Goal: Information Seeking & Learning: Learn about a topic

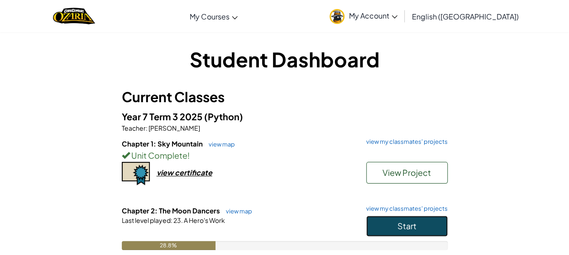
click at [388, 222] on button "Start" at bounding box center [406, 226] width 81 height 21
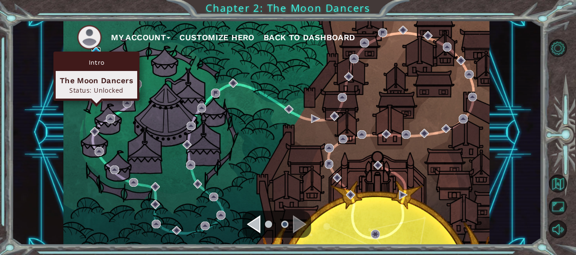
click at [98, 50] on img at bounding box center [95, 51] width 9 height 9
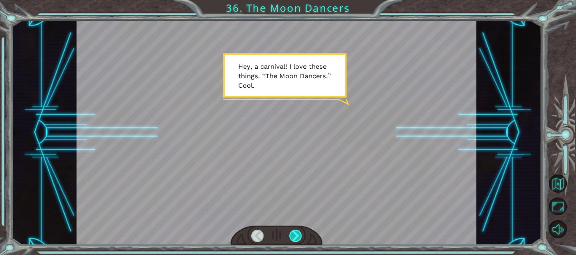
click at [294, 234] on div at bounding box center [295, 236] width 12 height 12
click at [294, 233] on div at bounding box center [295, 236] width 12 height 12
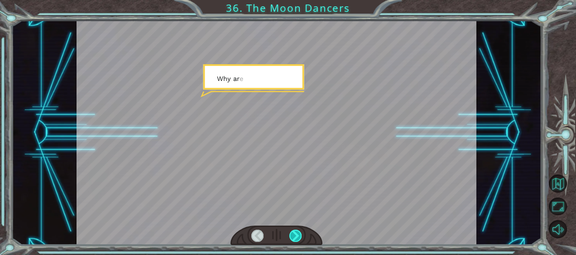
click at [294, 233] on div at bounding box center [295, 236] width 12 height 12
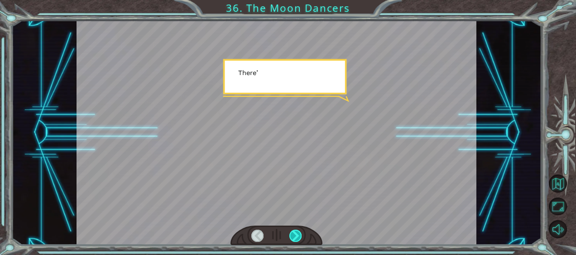
click at [294, 233] on div at bounding box center [295, 236] width 12 height 12
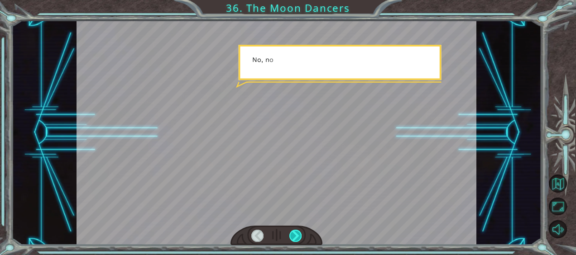
click at [294, 233] on div at bounding box center [295, 236] width 12 height 12
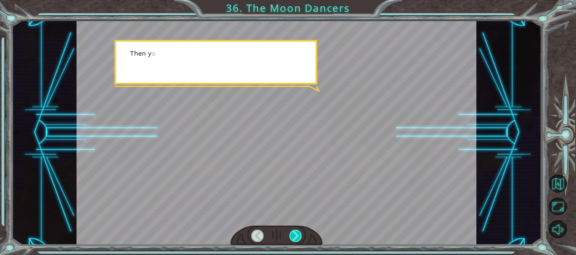
click at [294, 233] on div at bounding box center [295, 236] width 12 height 12
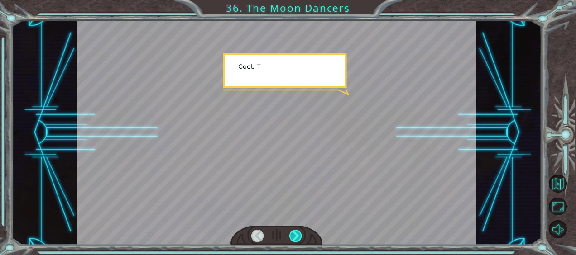
click at [294, 233] on div at bounding box center [295, 236] width 12 height 12
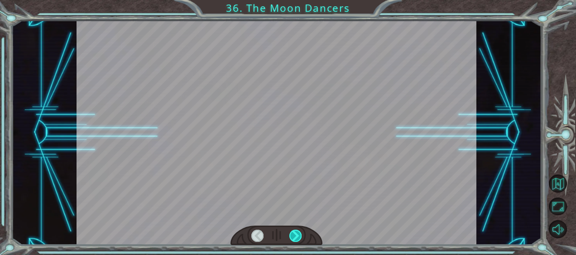
click at [294, 233] on div at bounding box center [295, 236] width 12 height 12
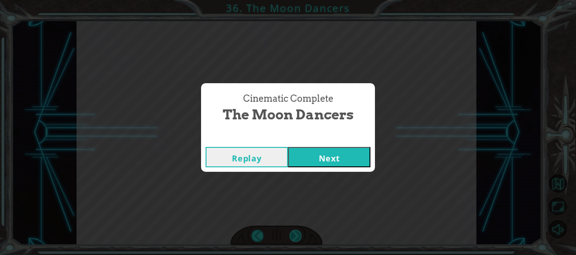
click at [294, 233] on div "Cinematic Complete The Moon Dancers Replay Next" at bounding box center [288, 127] width 576 height 255
drag, startPoint x: 294, startPoint y: 233, endPoint x: 307, endPoint y: 156, distance: 78.9
click at [307, 156] on button "Next" at bounding box center [329, 157] width 82 height 20
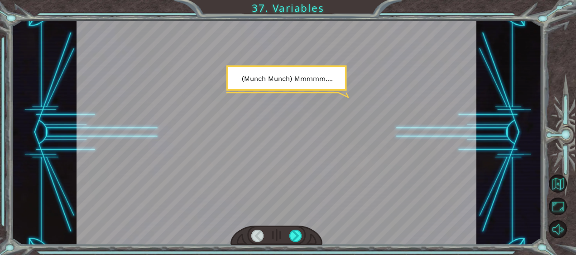
click at [295, 225] on div at bounding box center [276, 132] width 400 height 224
click at [303, 229] on div at bounding box center [276, 236] width 92 height 20
click at [300, 233] on div at bounding box center [295, 236] width 12 height 12
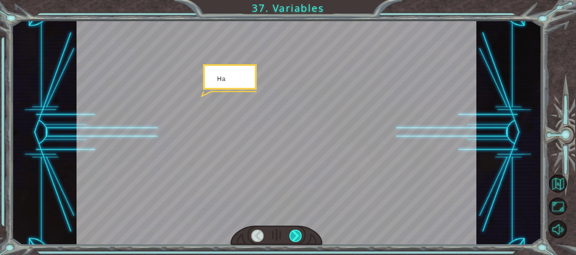
drag, startPoint x: 296, startPoint y: 235, endPoint x: 291, endPoint y: 237, distance: 4.9
click at [292, 237] on div at bounding box center [295, 236] width 12 height 12
click at [290, 237] on div at bounding box center [295, 236] width 12 height 12
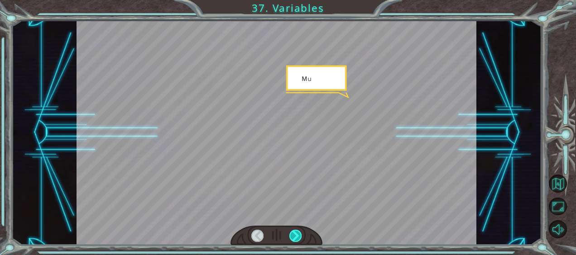
click at [293, 236] on div at bounding box center [295, 236] width 12 height 12
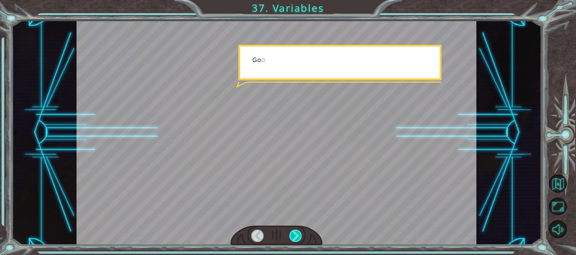
click at [293, 236] on div at bounding box center [295, 236] width 12 height 12
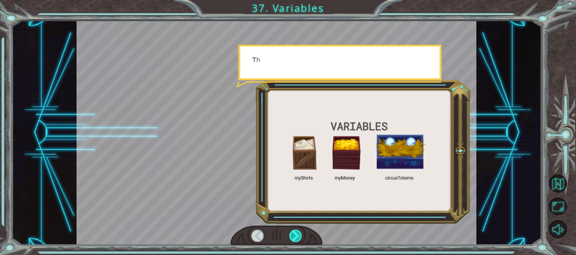
click at [294, 235] on div at bounding box center [295, 236] width 12 height 12
click at [297, 234] on div at bounding box center [295, 236] width 12 height 12
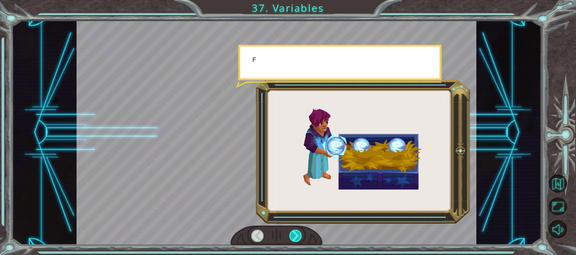
click at [297, 234] on div at bounding box center [295, 236] width 12 height 12
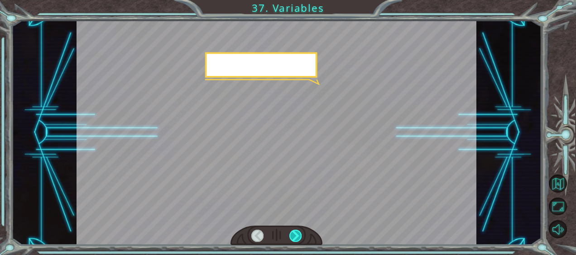
click at [297, 234] on div at bounding box center [295, 236] width 12 height 12
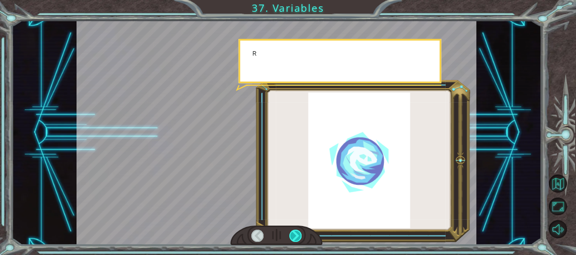
click at [297, 234] on div at bounding box center [295, 236] width 12 height 12
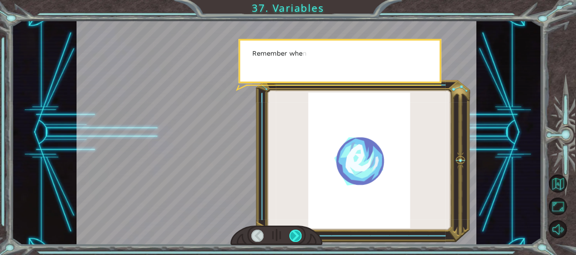
click at [297, 233] on div at bounding box center [295, 236] width 12 height 12
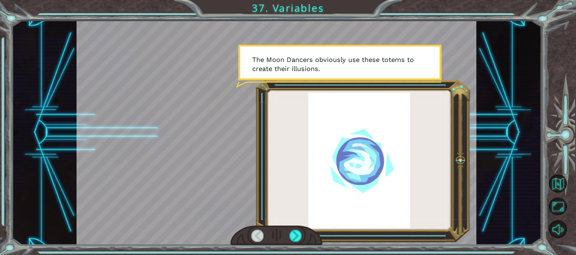
click at [293, 220] on div at bounding box center [276, 132] width 400 height 224
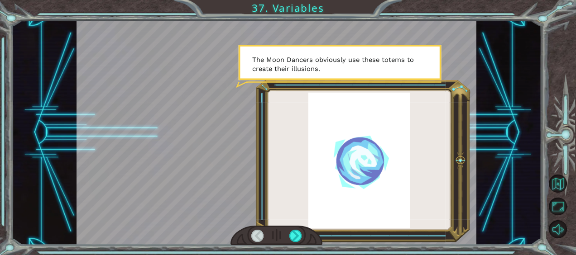
click at [292, 218] on div at bounding box center [276, 132] width 400 height 224
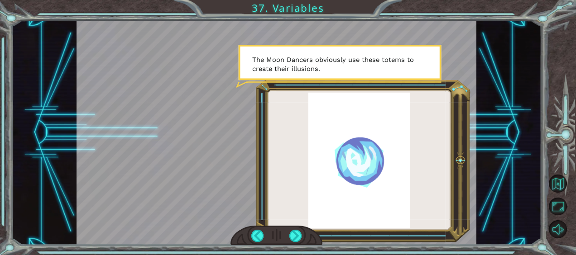
click at [299, 210] on div at bounding box center [276, 132] width 400 height 224
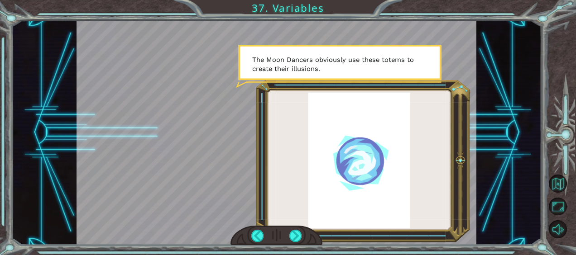
click at [294, 211] on div at bounding box center [276, 132] width 400 height 224
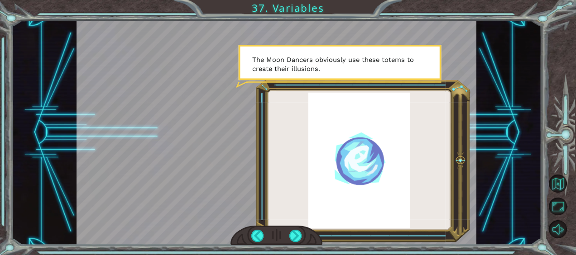
click at [294, 211] on div at bounding box center [276, 132] width 400 height 224
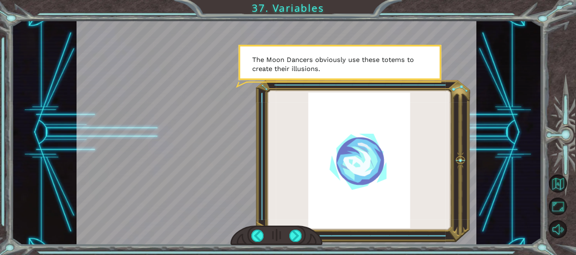
click at [296, 210] on div at bounding box center [276, 132] width 400 height 224
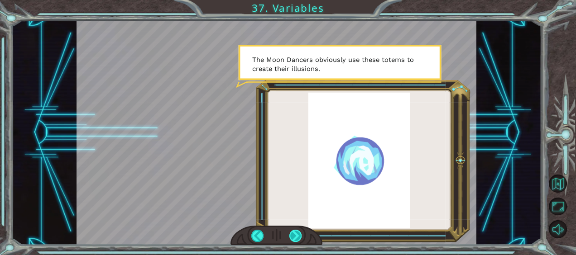
click at [290, 235] on div at bounding box center [295, 236] width 12 height 12
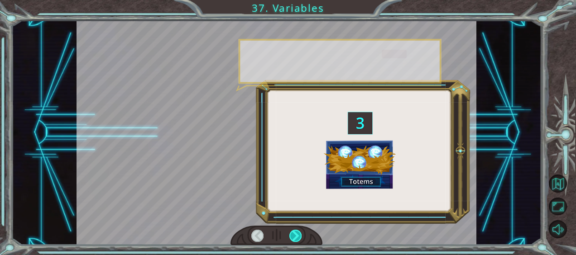
click at [290, 235] on div at bounding box center [295, 236] width 12 height 12
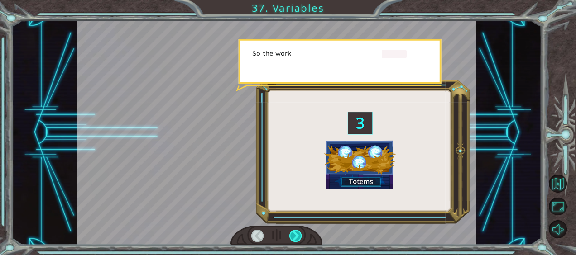
click at [293, 233] on div at bounding box center [295, 236] width 12 height 12
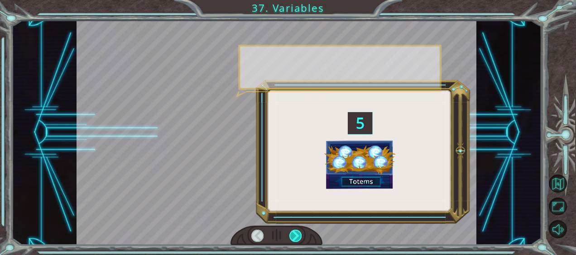
click at [293, 233] on div at bounding box center [295, 236] width 12 height 12
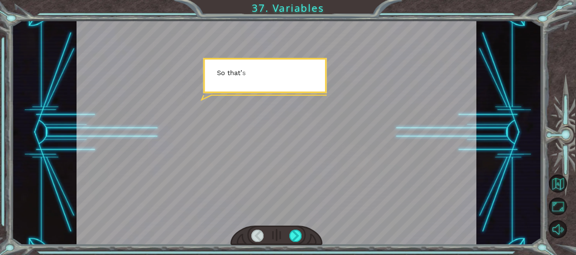
click at [302, 227] on div at bounding box center [276, 236] width 92 height 20
click at [291, 239] on div at bounding box center [295, 236] width 12 height 12
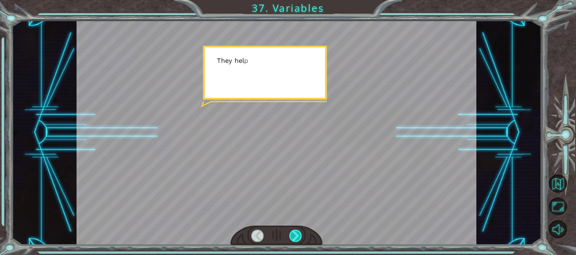
drag, startPoint x: 292, startPoint y: 237, endPoint x: 291, endPoint y: 232, distance: 5.5
click at [291, 232] on div at bounding box center [295, 236] width 12 height 12
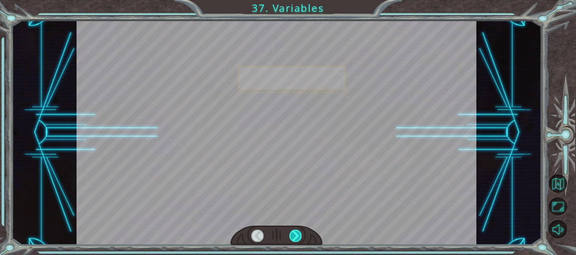
click at [295, 231] on div at bounding box center [295, 236] width 12 height 12
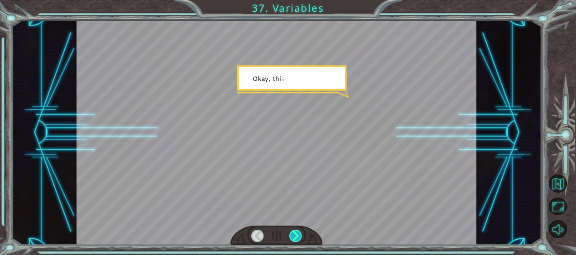
click at [296, 231] on div at bounding box center [295, 236] width 12 height 12
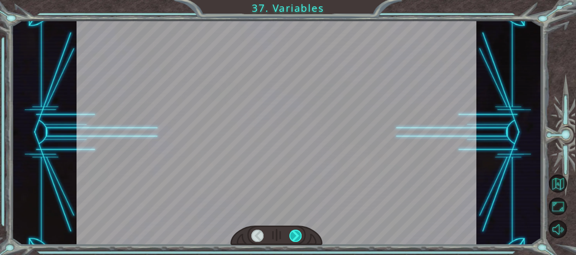
click at [296, 231] on div at bounding box center [295, 236] width 12 height 12
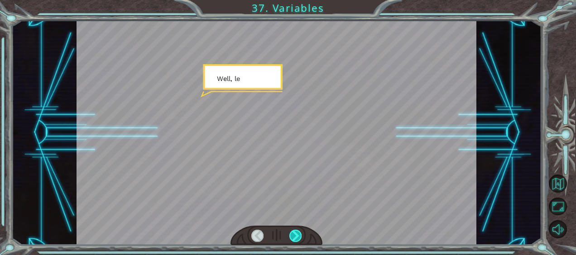
click at [297, 232] on div at bounding box center [295, 236] width 12 height 12
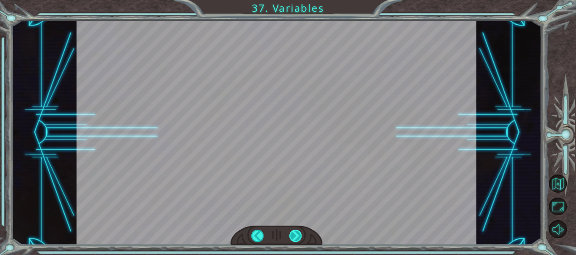
click at [300, 0] on div "( M u n c h M u n c h ) M m m m m . . . . H a p p y ? M u h - h u h . G o o d .…" at bounding box center [288, 0] width 576 height 0
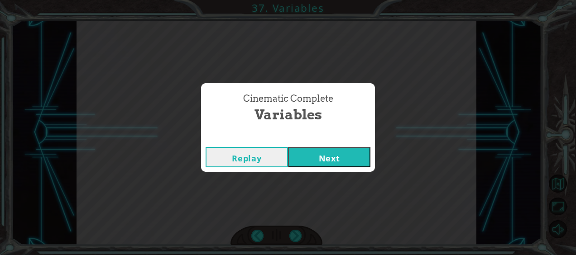
drag, startPoint x: 300, startPoint y: 231, endPoint x: 303, endPoint y: 223, distance: 8.3
click at [302, 227] on div "Cinematic Complete Variables Replay Next" at bounding box center [288, 127] width 576 height 255
click at [303, 223] on div "Cinematic Complete Variables Replay Next" at bounding box center [288, 127] width 576 height 255
click at [316, 165] on button "Next" at bounding box center [329, 157] width 82 height 20
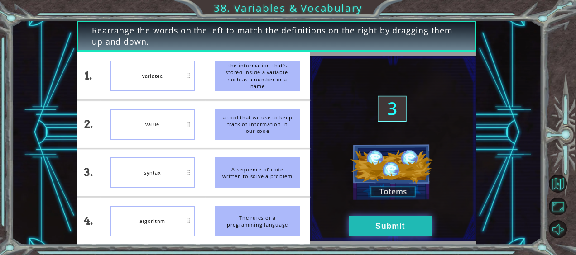
click at [378, 227] on button "Submit" at bounding box center [390, 226] width 82 height 20
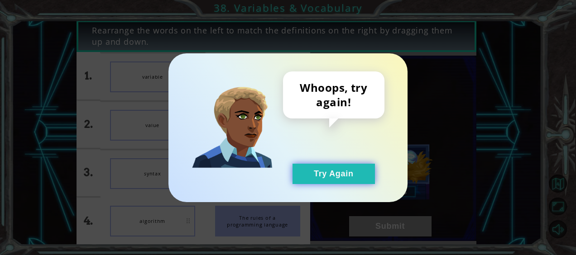
drag, startPoint x: 338, startPoint y: 165, endPoint x: 332, endPoint y: 172, distance: 9.7
click at [335, 168] on button "Try Again" at bounding box center [333, 174] width 82 height 20
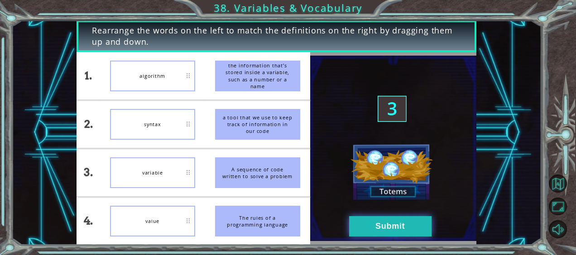
click at [397, 225] on button "Submit" at bounding box center [390, 226] width 82 height 20
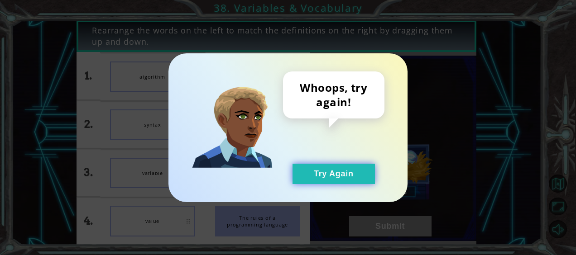
drag, startPoint x: 329, startPoint y: 176, endPoint x: 319, endPoint y: 182, distance: 12.6
click at [328, 177] on button "Try Again" at bounding box center [333, 174] width 82 height 20
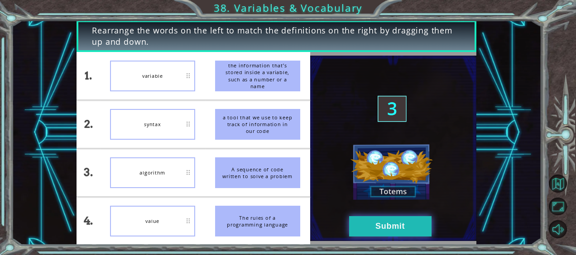
drag, startPoint x: 352, startPoint y: 219, endPoint x: 356, endPoint y: 224, distance: 5.8
click at [356, 224] on button "Submit" at bounding box center [390, 226] width 82 height 20
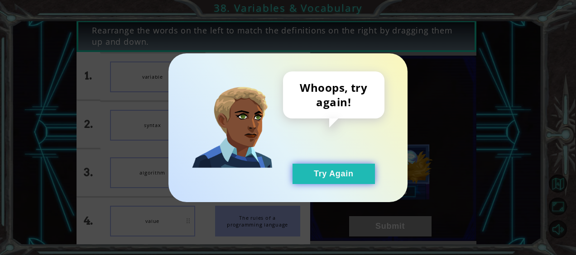
drag, startPoint x: 310, startPoint y: 170, endPoint x: 242, endPoint y: 173, distance: 68.4
click at [310, 170] on button "Try Again" at bounding box center [333, 174] width 82 height 20
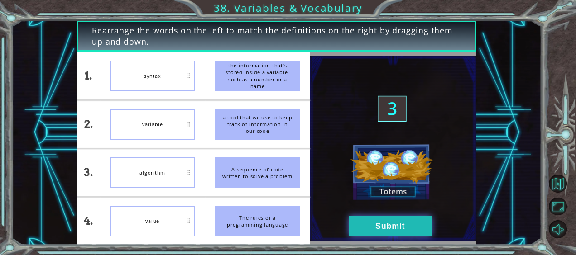
click at [378, 217] on button "Submit" at bounding box center [390, 226] width 82 height 20
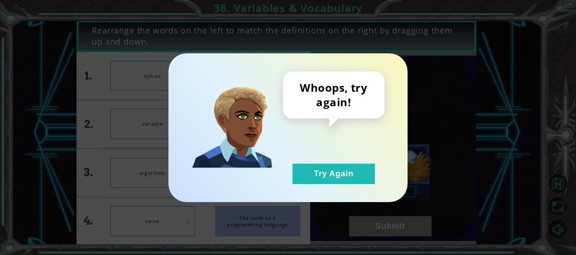
drag, startPoint x: 281, startPoint y: 166, endPoint x: 281, endPoint y: 171, distance: 5.0
click at [281, 168] on div "Whoops, try again! Try Again" at bounding box center [287, 127] width 203 height 113
drag, startPoint x: 319, startPoint y: 177, endPoint x: 240, endPoint y: 152, distance: 82.6
click at [302, 169] on button "Try Again" at bounding box center [333, 174] width 82 height 20
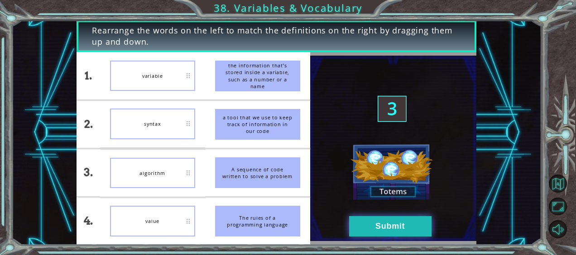
click at [358, 218] on button "Submit" at bounding box center [390, 226] width 82 height 20
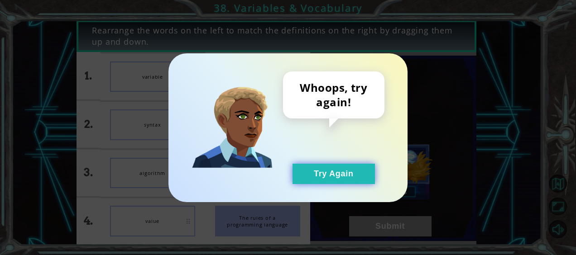
click at [325, 176] on button "Try Again" at bounding box center [333, 174] width 82 height 20
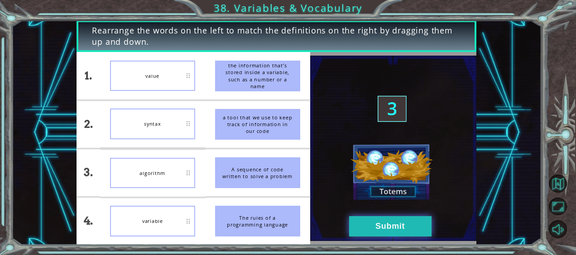
click at [394, 230] on button "Submit" at bounding box center [390, 226] width 82 height 20
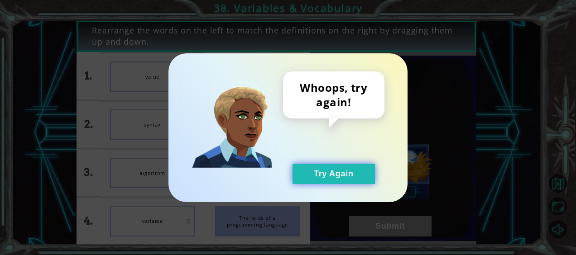
click at [357, 180] on button "Try Again" at bounding box center [333, 174] width 82 height 20
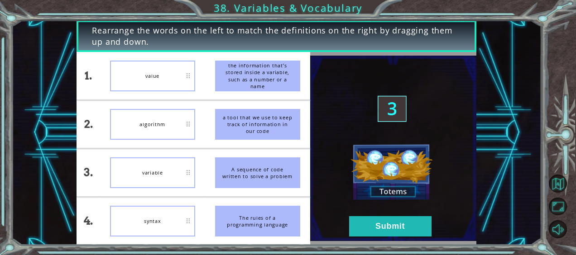
drag, startPoint x: 266, startPoint y: 225, endPoint x: 252, endPoint y: 212, distance: 18.9
click at [258, 214] on div "The rules of a programming language" at bounding box center [257, 221] width 85 height 31
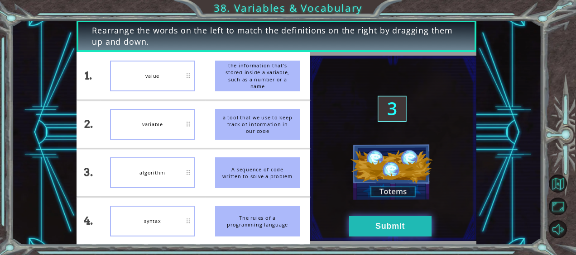
click at [395, 235] on button "Submit" at bounding box center [390, 226] width 82 height 20
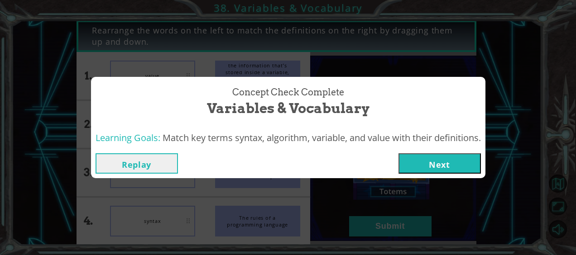
click at [424, 160] on button "Next" at bounding box center [439, 163] width 82 height 20
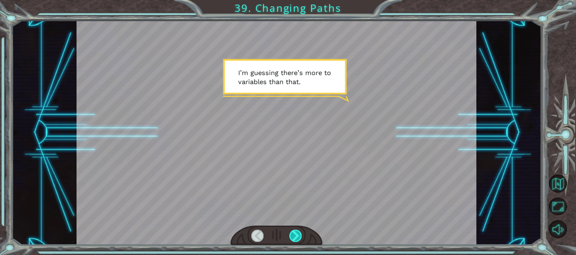
click at [300, 241] on div at bounding box center [295, 236] width 12 height 12
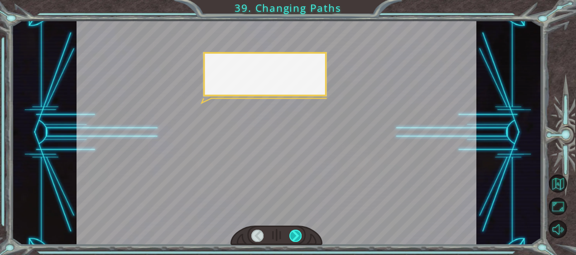
click at [299, 241] on div at bounding box center [295, 236] width 12 height 12
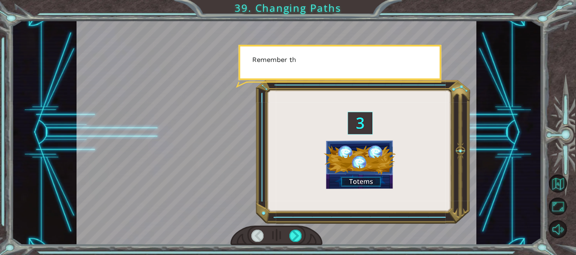
click at [304, 236] on div at bounding box center [276, 236] width 92 height 20
click at [305, 235] on div at bounding box center [276, 236] width 92 height 20
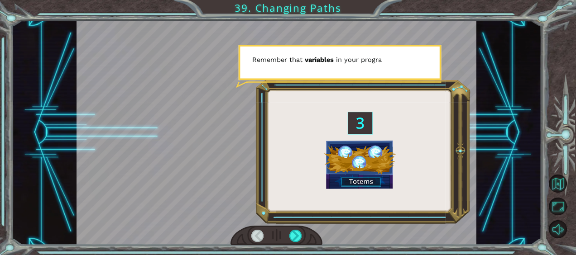
click at [305, 235] on div at bounding box center [276, 236] width 92 height 20
drag, startPoint x: 305, startPoint y: 235, endPoint x: 302, endPoint y: 229, distance: 6.9
click at [305, 235] on div at bounding box center [276, 236] width 92 height 20
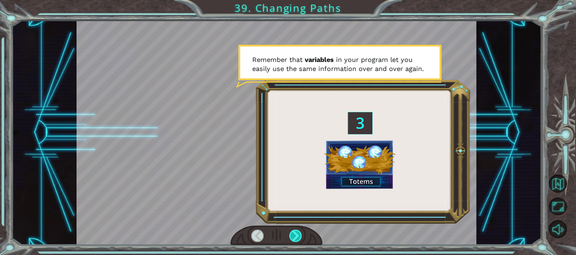
click at [297, 233] on div at bounding box center [295, 236] width 12 height 12
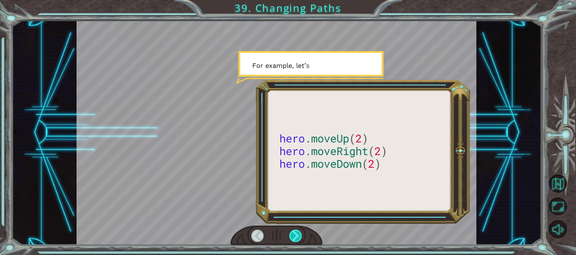
click at [297, 233] on div at bounding box center [295, 236] width 12 height 12
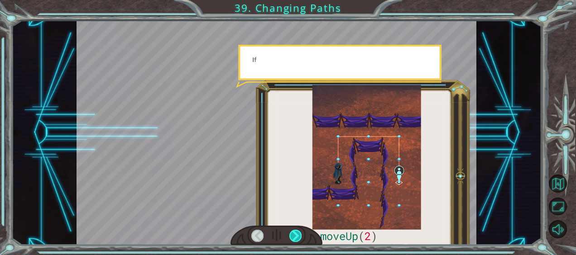
click at [297, 233] on div at bounding box center [295, 236] width 12 height 12
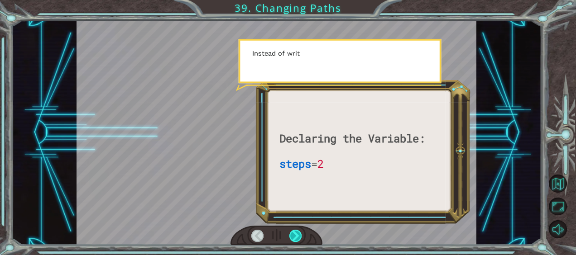
click at [297, 233] on div at bounding box center [295, 236] width 12 height 12
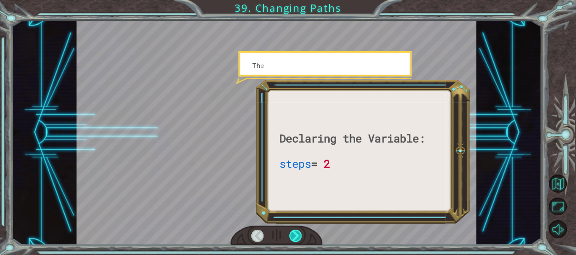
click at [297, 233] on div at bounding box center [295, 236] width 12 height 12
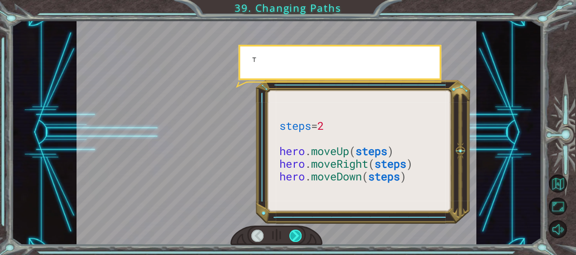
click at [297, 233] on div at bounding box center [295, 236] width 12 height 12
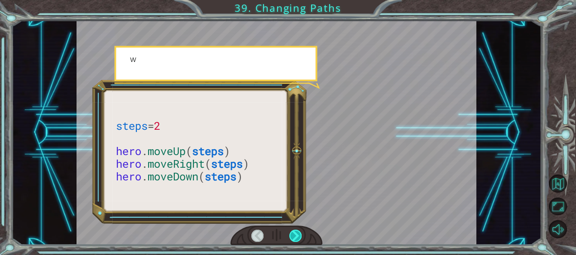
click at [297, 233] on div at bounding box center [295, 236] width 12 height 12
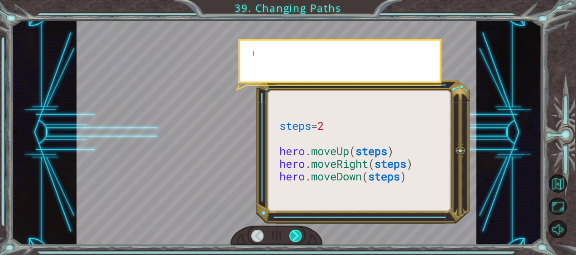
click at [297, 233] on div at bounding box center [295, 236] width 12 height 12
click at [298, 232] on div at bounding box center [295, 236] width 12 height 12
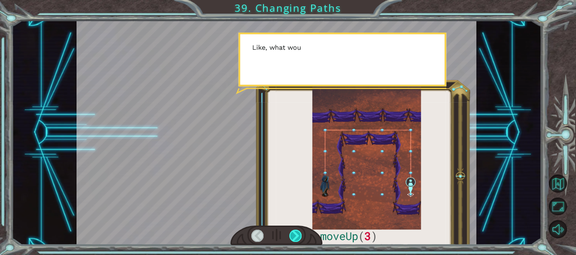
click at [298, 232] on div at bounding box center [295, 236] width 12 height 12
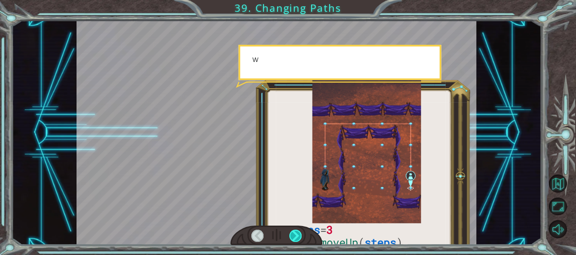
click at [297, 232] on div at bounding box center [295, 236] width 12 height 12
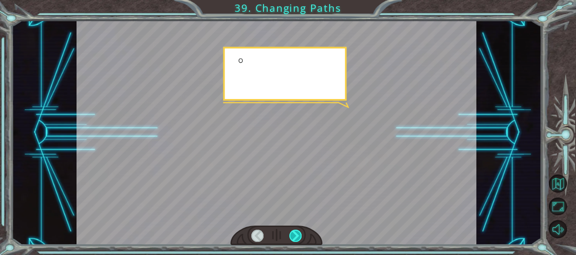
click at [298, 232] on div at bounding box center [295, 236] width 12 height 12
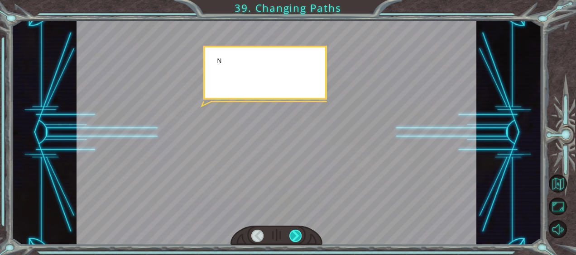
click at [299, 232] on div at bounding box center [295, 236] width 12 height 12
click at [304, 230] on div at bounding box center [276, 236] width 92 height 20
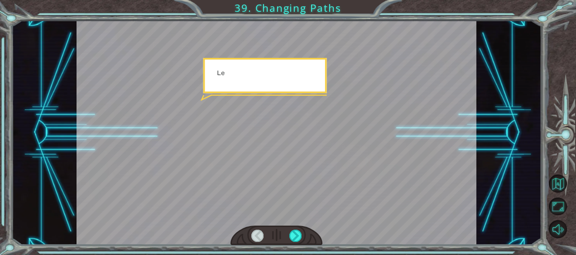
click at [304, 230] on div at bounding box center [276, 236] width 92 height 20
click at [305, 229] on div at bounding box center [276, 236] width 92 height 20
click at [296, 234] on div at bounding box center [295, 236] width 12 height 12
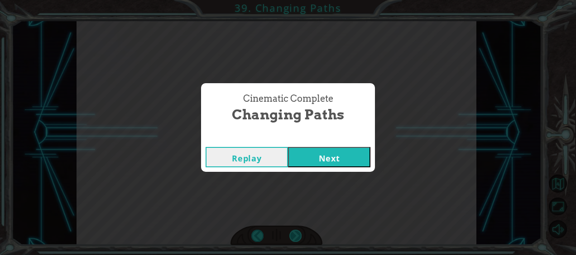
click at [296, 234] on div "Cinematic Complete Changing Paths Replay Next" at bounding box center [288, 127] width 576 height 255
drag, startPoint x: 296, startPoint y: 234, endPoint x: 310, endPoint y: 156, distance: 80.1
click at [310, 156] on button "Next" at bounding box center [329, 157] width 82 height 20
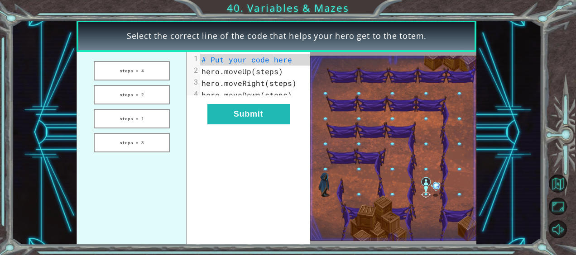
drag, startPoint x: 142, startPoint y: 76, endPoint x: 191, endPoint y: 70, distance: 50.2
click at [200, 74] on div "steps = 4 steps = 2 steps = 1 steps = 3 xxxxxxxxxx 4 1 # Put your code here 2 h…" at bounding box center [192, 148] width 233 height 193
drag, startPoint x: 166, startPoint y: 70, endPoint x: 172, endPoint y: 66, distance: 7.7
click at [169, 68] on button "steps = 4" at bounding box center [132, 70] width 76 height 19
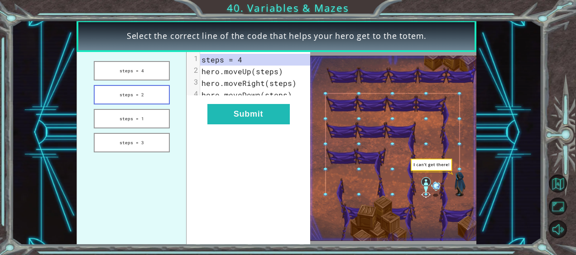
click at [144, 99] on button "steps = 2" at bounding box center [132, 94] width 76 height 19
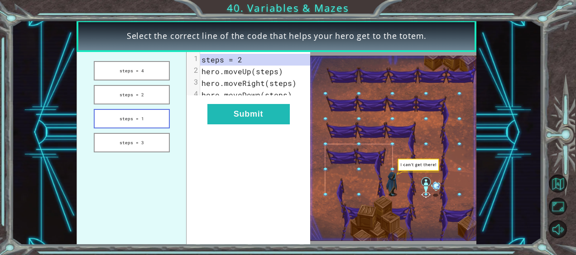
click at [142, 119] on button "steps = 1" at bounding box center [132, 118] width 76 height 19
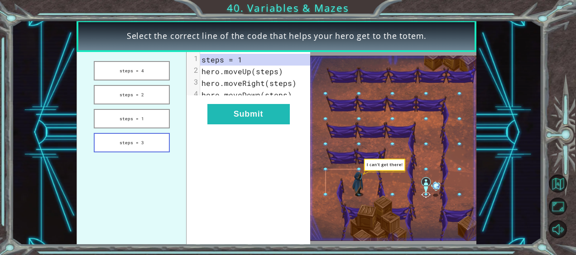
click at [137, 143] on button "steps = 3" at bounding box center [132, 142] width 76 height 19
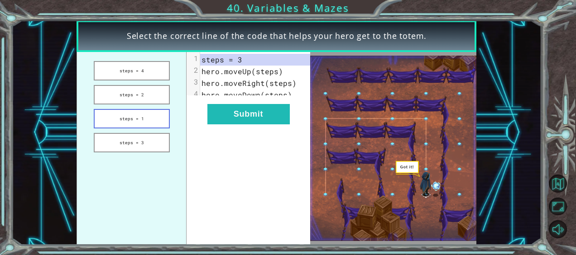
click at [141, 120] on button "steps = 1" at bounding box center [132, 118] width 76 height 19
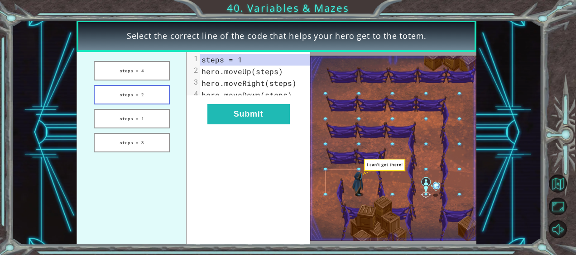
click at [142, 92] on button "steps = 2" at bounding box center [132, 94] width 76 height 19
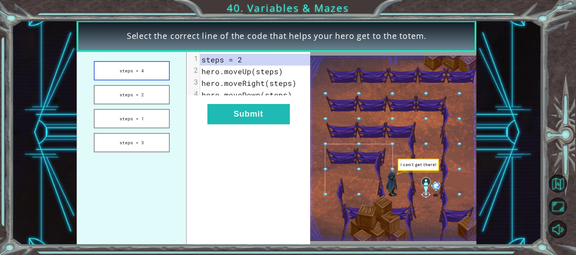
click at [140, 68] on button "steps = 4" at bounding box center [132, 70] width 76 height 19
click at [143, 69] on button "steps = 4" at bounding box center [132, 70] width 76 height 19
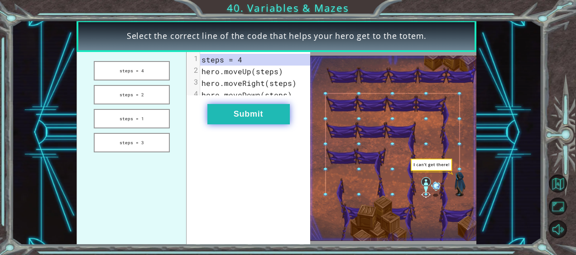
click at [232, 118] on button "Submit" at bounding box center [248, 114] width 82 height 20
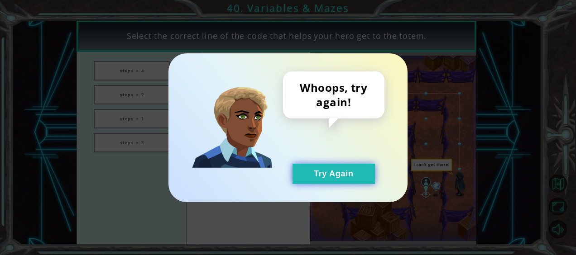
click at [317, 175] on button "Try Again" at bounding box center [333, 174] width 82 height 20
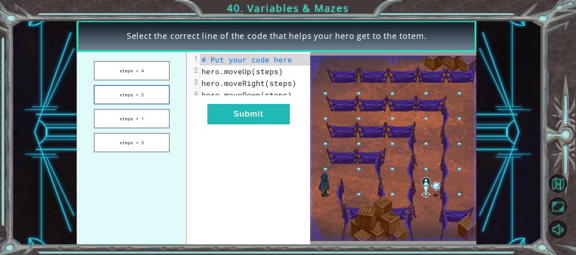
drag, startPoint x: 136, startPoint y: 84, endPoint x: 141, endPoint y: 93, distance: 10.3
click at [137, 84] on ul "steps = 4 steps = 2 steps = 1 steps = 3" at bounding box center [131, 148] width 110 height 193
click at [141, 94] on button "steps = 2" at bounding box center [132, 94] width 76 height 19
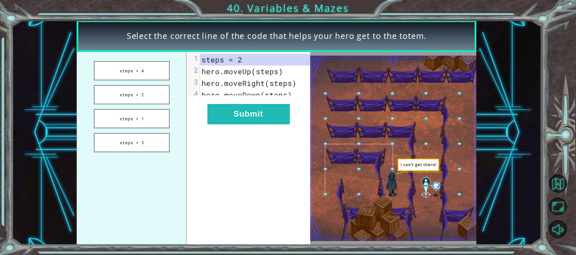
click at [253, 64] on pre "steps = 2" at bounding box center [258, 60] width 117 height 12
click at [253, 59] on pre "steps = 2" at bounding box center [258, 60] width 117 height 12
drag, startPoint x: 236, startPoint y: 64, endPoint x: 223, endPoint y: 64, distance: 13.1
click at [223, 64] on span "steps = 2" at bounding box center [221, 60] width 41 height 10
click at [235, 62] on span "steps = 2" at bounding box center [221, 60] width 41 height 10
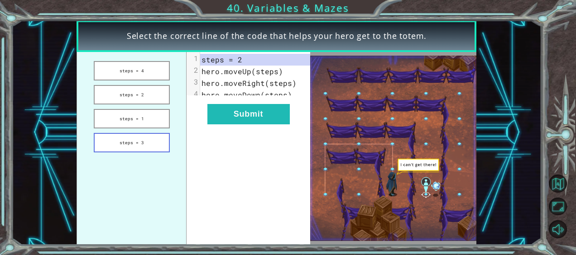
click at [109, 151] on button "steps = 3" at bounding box center [132, 142] width 76 height 19
click at [119, 141] on button "steps = 3" at bounding box center [132, 142] width 76 height 19
drag, startPoint x: 146, startPoint y: 131, endPoint x: 169, endPoint y: 136, distance: 23.5
click at [146, 131] on ul "steps = 4 steps = 2 steps = 1 steps = 3" at bounding box center [131, 148] width 110 height 193
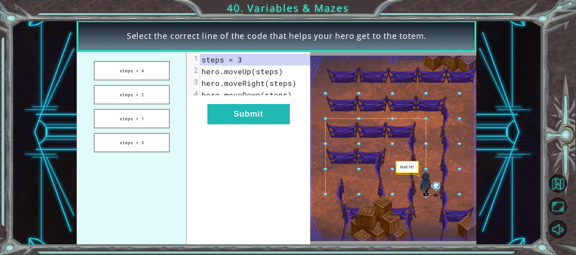
click at [246, 101] on div "x 1 steps = 3 2 hero.moveUp(steps) 3 hero.moveRight(steps) 4 hero.moveDown(step…" at bounding box center [258, 77] width 117 height 51
click at [252, 99] on span "hero.moveDown(steps)" at bounding box center [246, 95] width 90 height 10
drag, startPoint x: 252, startPoint y: 92, endPoint x: 213, endPoint y: 92, distance: 38.9
click at [213, 92] on span "hero.moveDown(steps)" at bounding box center [246, 95] width 90 height 10
click at [300, 105] on div "x 1 steps = 3 2 hero.moveUp(steps) 3 hero.moveRight(steps) 4 hero.moveDown(step…" at bounding box center [247, 148] width 123 height 193
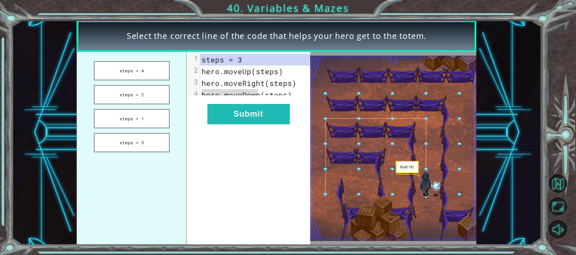
click at [278, 211] on div "x 1 steps = 3 2 hero.moveUp(steps) 3 hero.moveRight(steps) 4 hero.moveDown(step…" at bounding box center [247, 148] width 123 height 193
drag, startPoint x: 224, startPoint y: 186, endPoint x: 215, endPoint y: 176, distance: 13.1
click at [217, 177] on div "x 1 steps = 3 2 hero.moveUp(steps) 3 hero.moveRight(steps) 4 hero.moveDown(step…" at bounding box center [247, 148] width 123 height 193
drag, startPoint x: 196, startPoint y: 93, endPoint x: 221, endPoint y: 73, distance: 31.6
click at [201, 86] on div "1 steps = 3 2 hero.moveUp(steps) 3 hero.moveRight(steps) 4 hero.moveDown(steps)" at bounding box center [258, 77] width 117 height 47
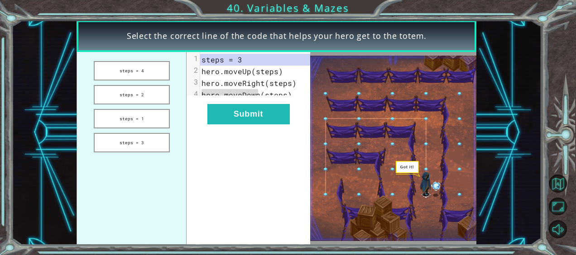
drag, startPoint x: 222, startPoint y: 64, endPoint x: 230, endPoint y: 60, distance: 8.5
click at [225, 62] on div "1 steps = 3 2 hero.moveUp(steps) 3 hero.moveRight(steps) 4 hero.moveDown(steps)" at bounding box center [258, 77] width 117 height 47
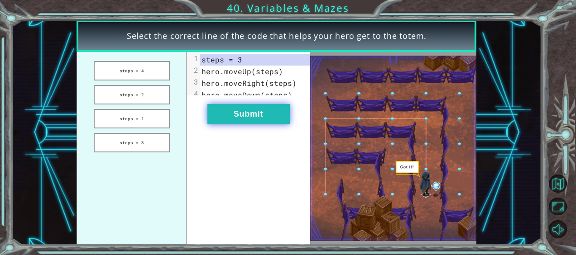
click at [243, 118] on button "Submit" at bounding box center [248, 114] width 82 height 20
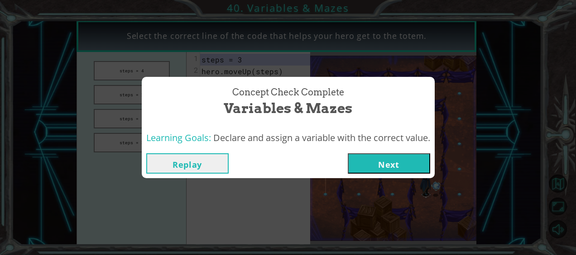
click at [366, 170] on button "Next" at bounding box center [389, 163] width 82 height 20
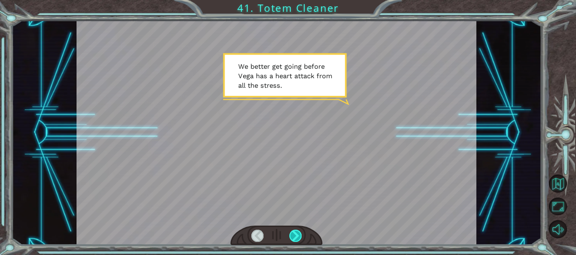
drag, startPoint x: 306, startPoint y: 232, endPoint x: 293, endPoint y: 238, distance: 14.8
click at [303, 233] on div at bounding box center [276, 236] width 92 height 20
click at [292, 238] on div at bounding box center [295, 236] width 12 height 12
click at [293, 236] on div at bounding box center [295, 236] width 12 height 12
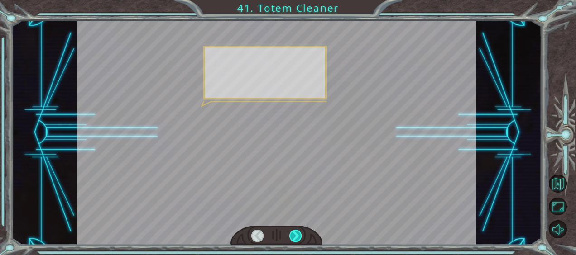
click at [296, 234] on div at bounding box center [295, 236] width 12 height 12
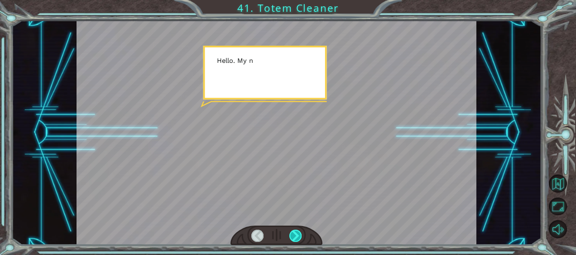
click at [296, 234] on div at bounding box center [295, 236] width 12 height 12
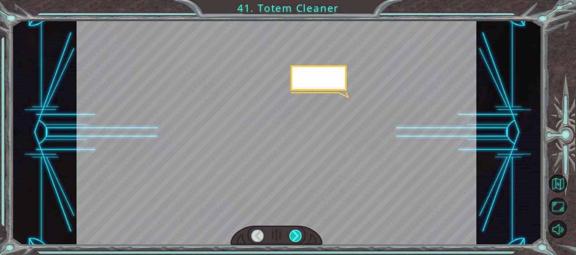
click at [296, 234] on div at bounding box center [295, 236] width 12 height 12
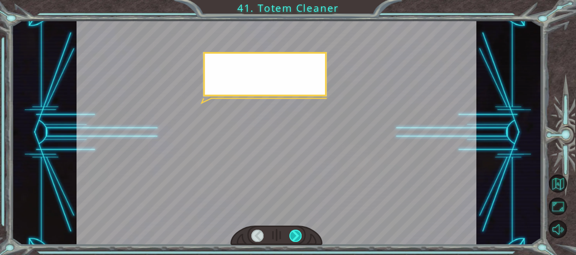
click at [293, 234] on div at bounding box center [295, 236] width 12 height 12
click at [293, 233] on div at bounding box center [295, 236] width 12 height 12
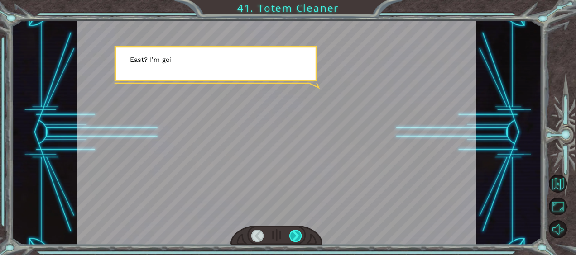
click at [296, 233] on div at bounding box center [295, 236] width 12 height 12
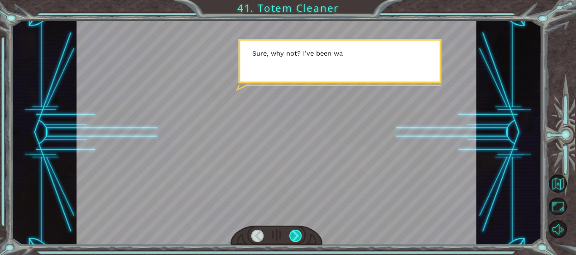
click at [296, 233] on div at bounding box center [295, 236] width 12 height 12
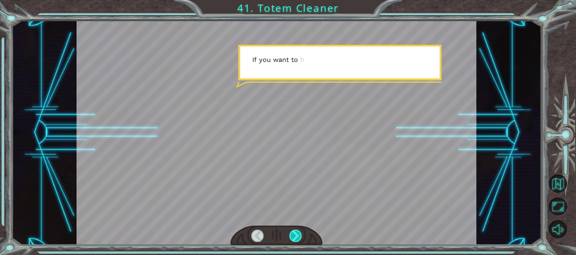
click at [296, 233] on div at bounding box center [295, 236] width 12 height 12
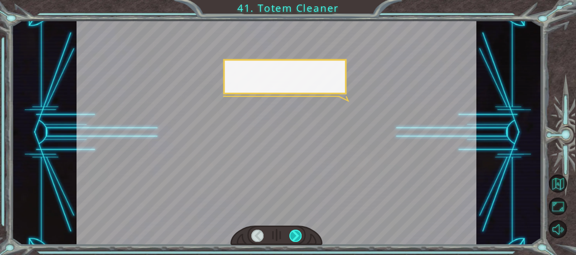
click at [298, 233] on div at bounding box center [295, 236] width 12 height 12
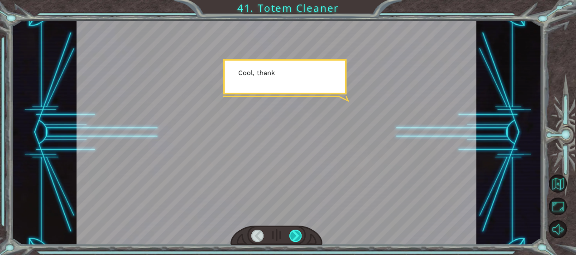
click at [296, 233] on div at bounding box center [295, 236] width 12 height 12
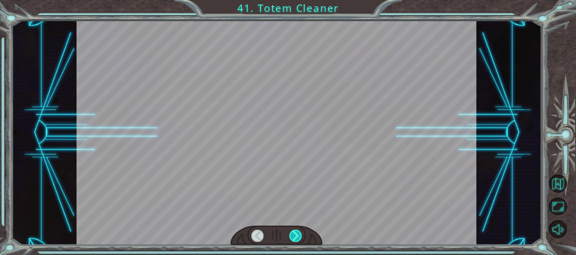
click at [297, 233] on div at bounding box center [295, 236] width 12 height 12
click at [299, 233] on div at bounding box center [295, 236] width 12 height 12
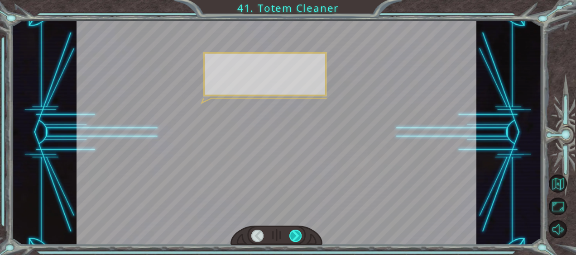
click at [300, 232] on div at bounding box center [295, 236] width 12 height 12
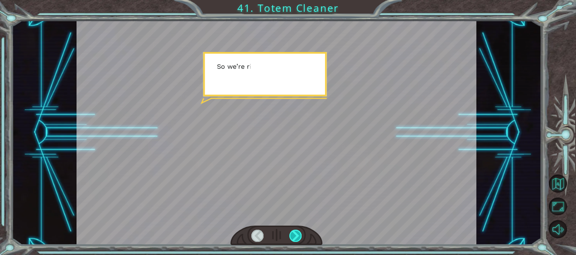
click at [300, 232] on div at bounding box center [295, 236] width 12 height 12
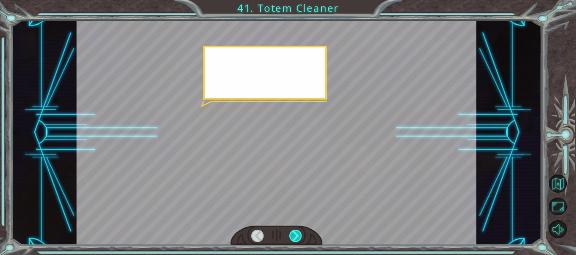
click at [300, 232] on div at bounding box center [295, 236] width 12 height 12
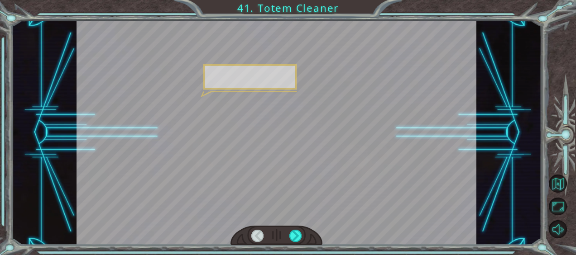
click at [302, 231] on div at bounding box center [276, 236] width 92 height 20
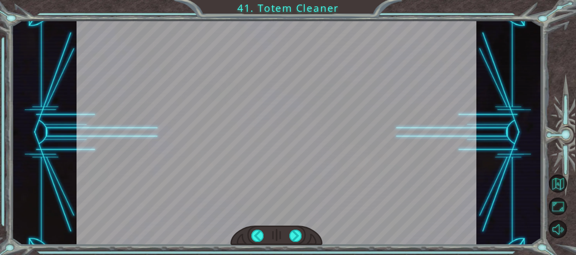
click at [303, 230] on div at bounding box center [276, 236] width 92 height 20
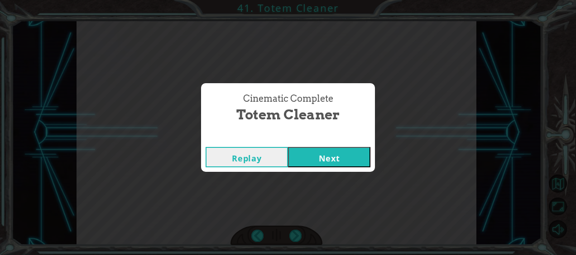
click at [330, 162] on button "Next" at bounding box center [329, 157] width 82 height 20
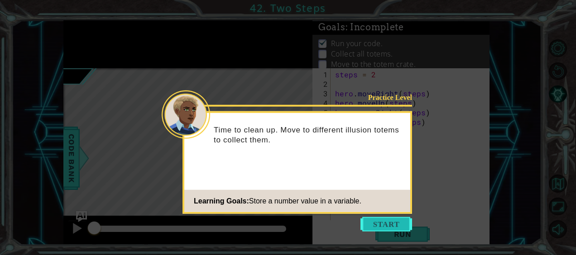
click at [371, 224] on button "Start" at bounding box center [386, 224] width 52 height 14
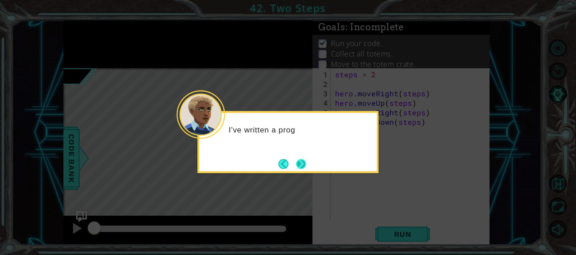
click at [297, 160] on button "Next" at bounding box center [301, 164] width 16 height 16
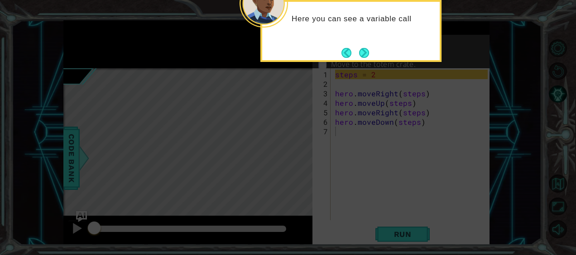
click at [367, 64] on icon at bounding box center [288, 38] width 576 height 434
click at [363, 58] on button "Next" at bounding box center [363, 52] width 11 height 11
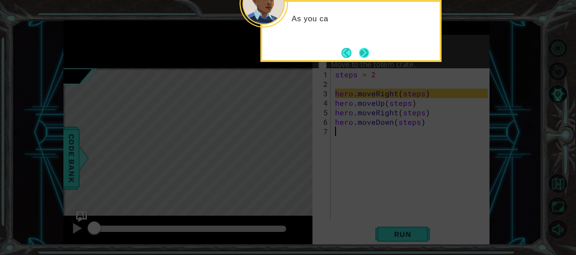
click at [365, 56] on button "Next" at bounding box center [364, 53] width 14 height 14
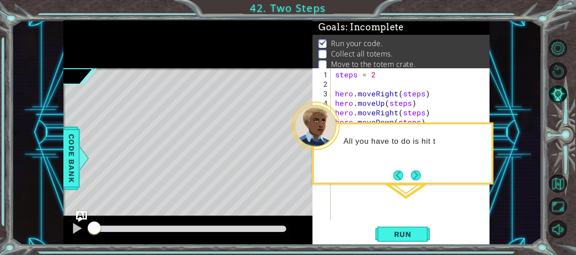
drag, startPoint x: 436, startPoint y: 183, endPoint x: 431, endPoint y: 183, distance: 5.0
click at [431, 183] on div "All you have to do is hit t" at bounding box center [402, 154] width 181 height 62
drag, startPoint x: 431, startPoint y: 183, endPoint x: 426, endPoint y: 180, distance: 5.3
click at [426, 180] on div "All you have to do is hit the RUN" at bounding box center [402, 154] width 181 height 62
drag, startPoint x: 426, startPoint y: 180, endPoint x: 408, endPoint y: 169, distance: 21.5
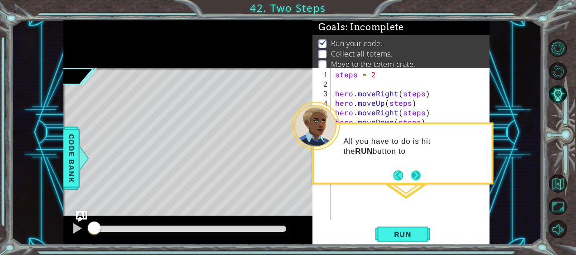
click at [408, 169] on footer at bounding box center [407, 176] width 28 height 14
click at [405, 167] on div "All you have to do is hit the RUN button to" at bounding box center [402, 151] width 177 height 46
click at [413, 166] on div "All you have to do is hit the RUN button to see what this" at bounding box center [402, 151] width 177 height 46
click at [414, 185] on body "1 ההההההההההההההההההההההההההההההההההההההההההההההההההההההההההההההההההההההההההההה…" at bounding box center [288, 127] width 576 height 255
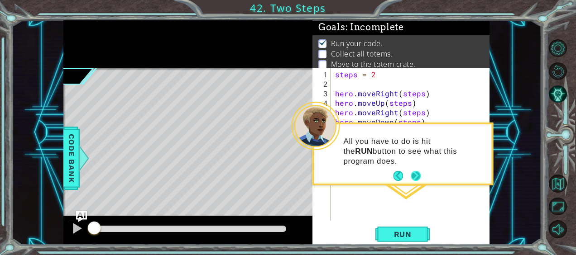
click at [410, 171] on button "Next" at bounding box center [415, 176] width 10 height 10
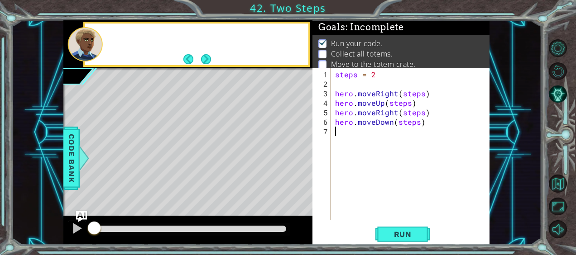
click at [411, 171] on div "steps = 2 hero . moveRight ( steps ) hero . moveUp ( steps ) hero . moveRight (…" at bounding box center [412, 155] width 159 height 171
click at [197, 59] on button "Back" at bounding box center [192, 59] width 18 height 10
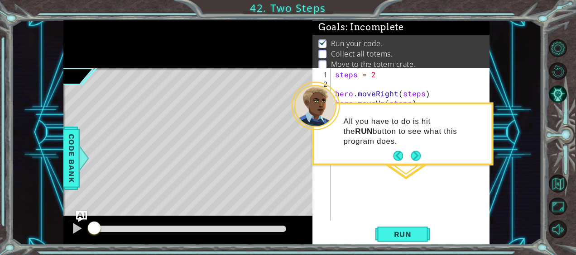
click at [196, 59] on div at bounding box center [187, 44] width 249 height 48
click at [411, 152] on button "Next" at bounding box center [415, 156] width 11 height 11
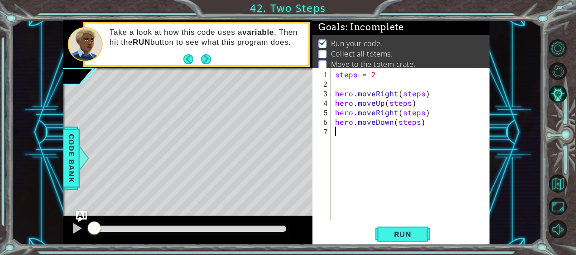
click at [211, 61] on button "Next" at bounding box center [206, 59] width 10 height 10
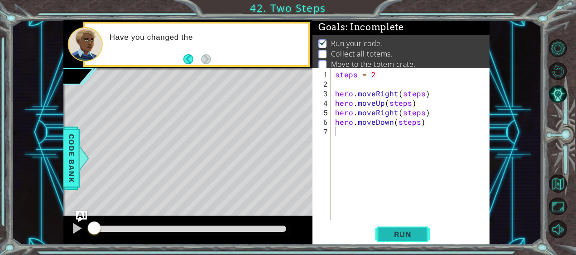
click at [412, 233] on span "Run" at bounding box center [403, 234] width 36 height 9
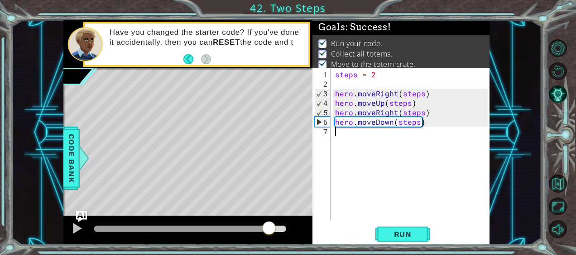
drag, startPoint x: 259, startPoint y: 232, endPoint x: 274, endPoint y: 232, distance: 14.5
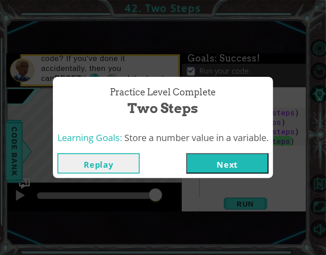
click at [213, 162] on button "Next" at bounding box center [227, 163] width 82 height 20
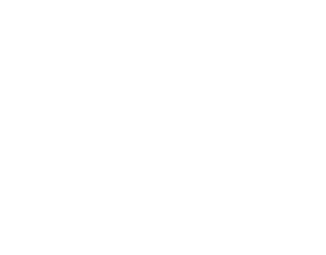
drag, startPoint x: 218, startPoint y: 95, endPoint x: 249, endPoint y: 152, distance: 64.8
click at [235, 0] on html at bounding box center [288, 0] width 576 height 0
